Goal: Task Accomplishment & Management: Manage account settings

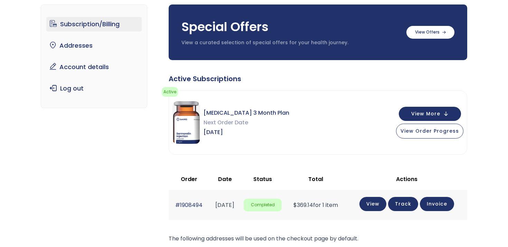
scroll to position [50, 0]
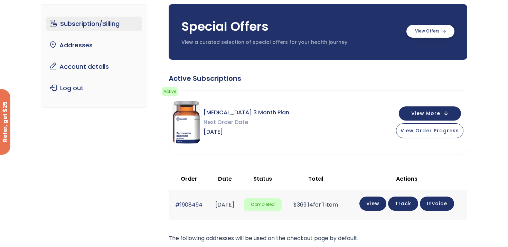
click at [446, 34] on label at bounding box center [430, 31] width 48 height 13
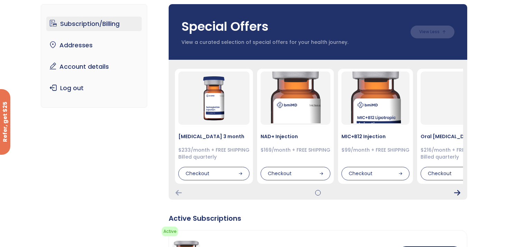
click at [458, 192] on icon "Next Card" at bounding box center [457, 193] width 6 height 6
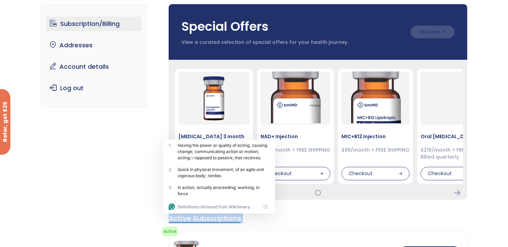
click at [356, 216] on div "Active Subscriptions" at bounding box center [318, 219] width 299 height 10
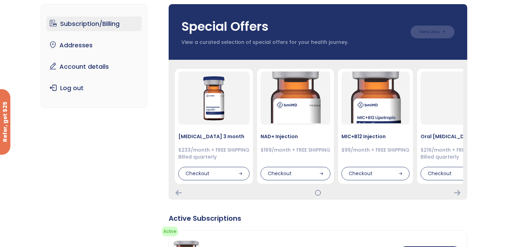
click at [318, 193] on div at bounding box center [318, 193] width 0 height 0
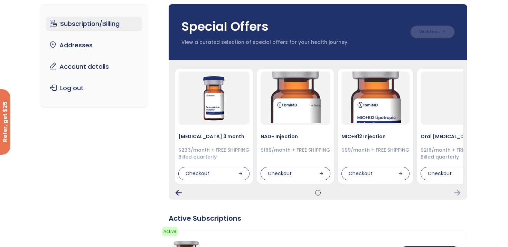
click at [177, 194] on icon "Previous Card" at bounding box center [179, 193] width 6 height 6
click at [182, 190] on div at bounding box center [318, 193] width 290 height 6
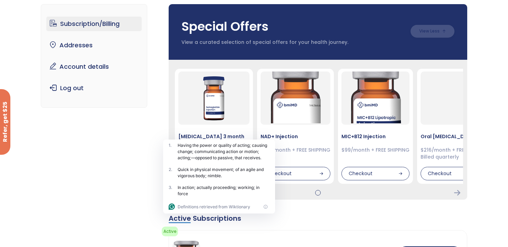
click at [435, 35] on label at bounding box center [433, 31] width 44 height 13
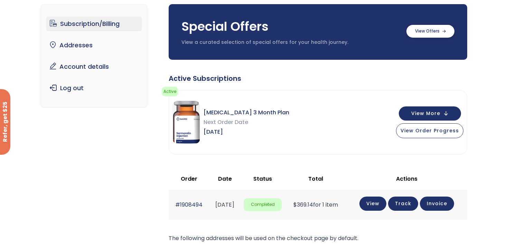
click at [438, 32] on label at bounding box center [430, 31] width 48 height 13
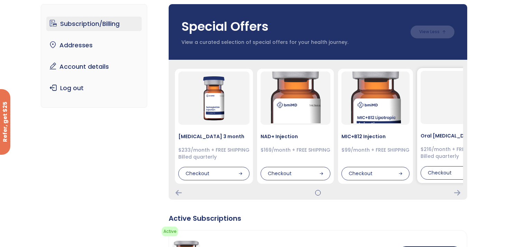
drag, startPoint x: 460, startPoint y: 140, endPoint x: 416, endPoint y: 147, distance: 44.1
click at [417, 147] on div "Oral [MEDICAL_DATA] Sublingual Tabs – Dissolvable 3 Month Supply $216/month + F…" at bounding box center [507, 125] width 180 height 115
click at [457, 193] on icon "Next Card" at bounding box center [457, 193] width 6 height 6
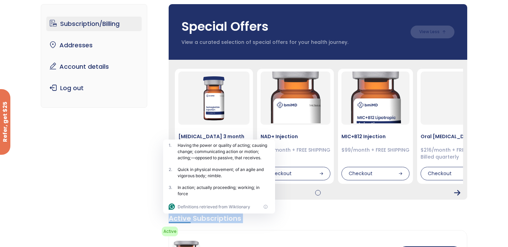
click at [457, 193] on icon "Next Card" at bounding box center [457, 193] width 6 height 6
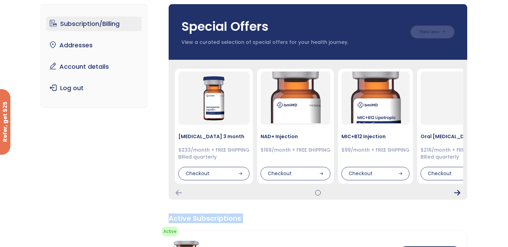
click at [457, 193] on icon "Next Card" at bounding box center [457, 193] width 6 height 6
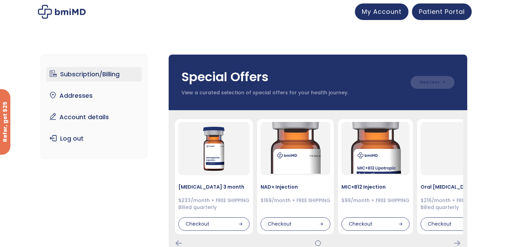
click at [79, 15] on img at bounding box center [62, 12] width 48 height 14
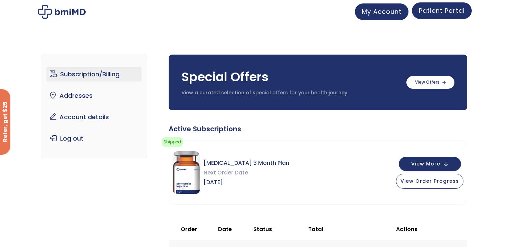
click at [442, 10] on span "Patient Portal" at bounding box center [442, 10] width 46 height 9
